Goal: Navigation & Orientation: Find specific page/section

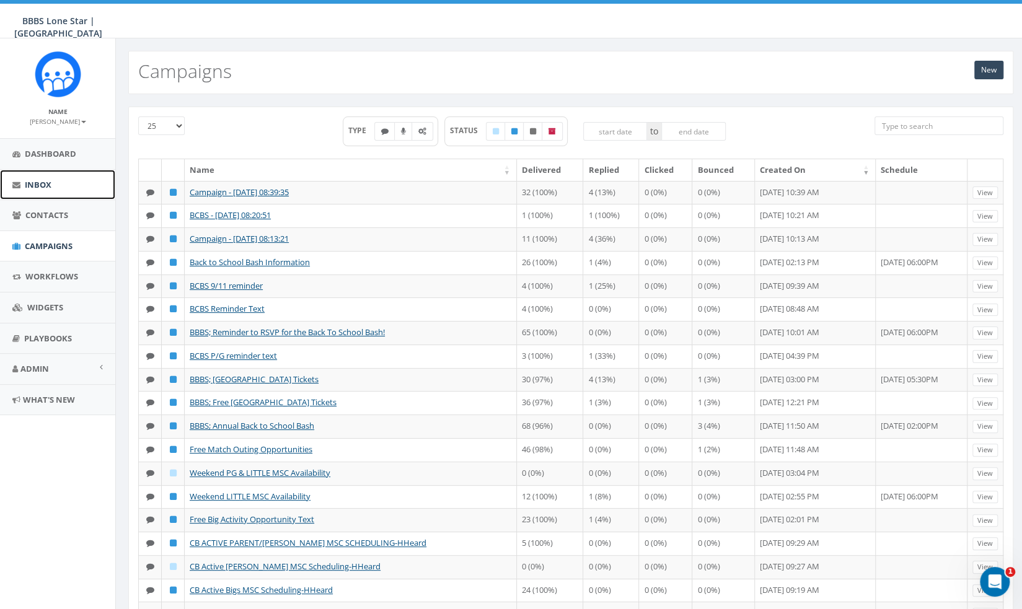
click at [54, 185] on link "Inbox" at bounding box center [57, 185] width 115 height 30
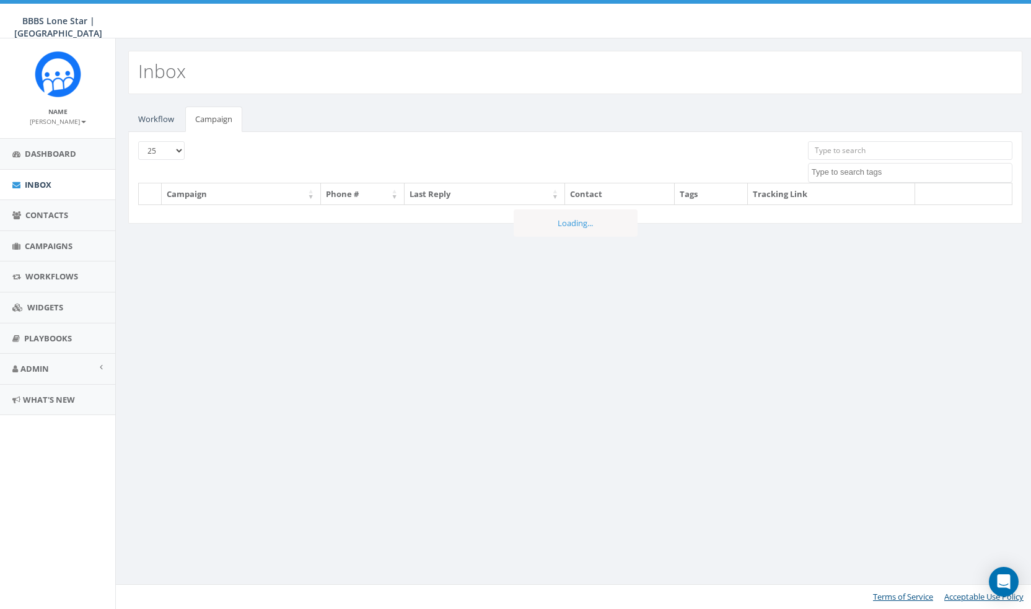
select select
